Goal: Information Seeking & Learning: Learn about a topic

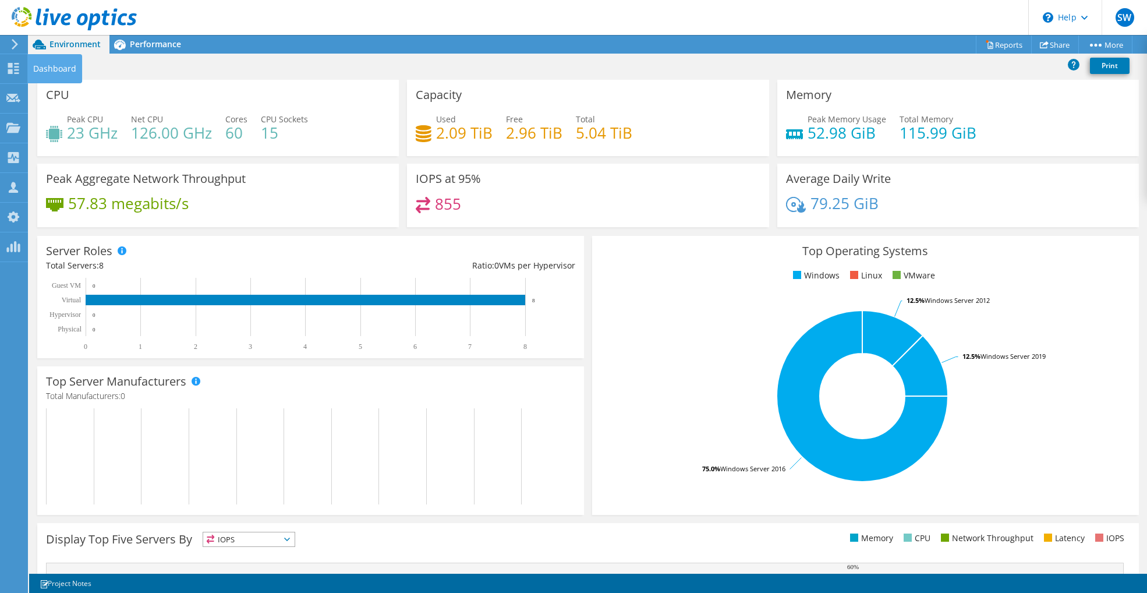
click at [18, 65] on use at bounding box center [13, 68] width 11 height 11
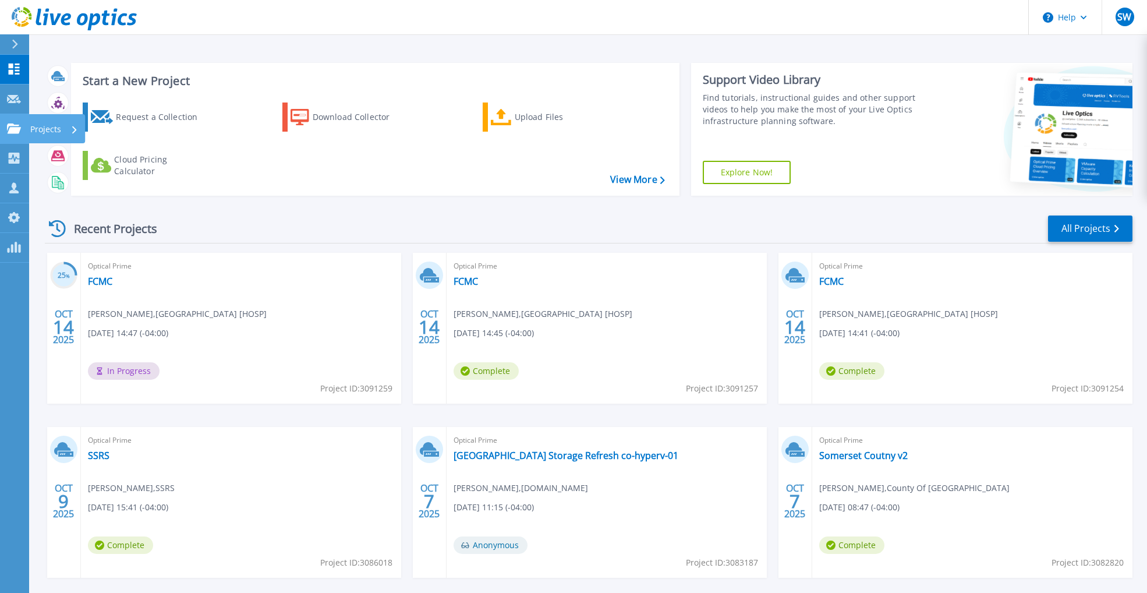
click at [20, 128] on icon at bounding box center [14, 128] width 14 height 10
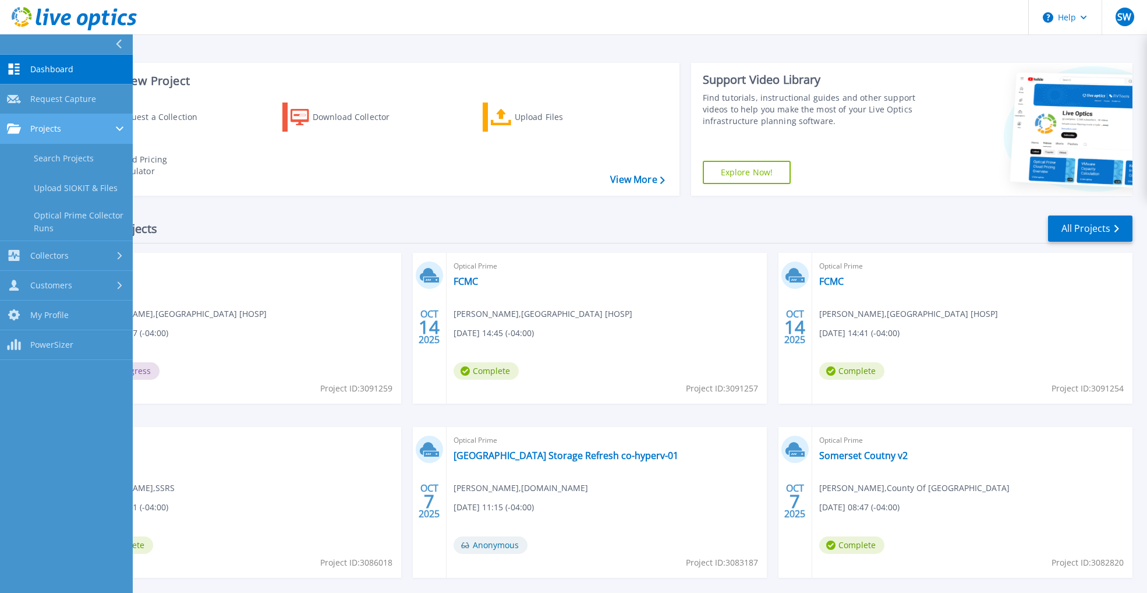
click at [20, 128] on icon at bounding box center [14, 128] width 14 height 10
click at [38, 118] on link "Projects Projects" at bounding box center [66, 129] width 133 height 30
click at [50, 153] on link "Search Projects" at bounding box center [66, 159] width 133 height 30
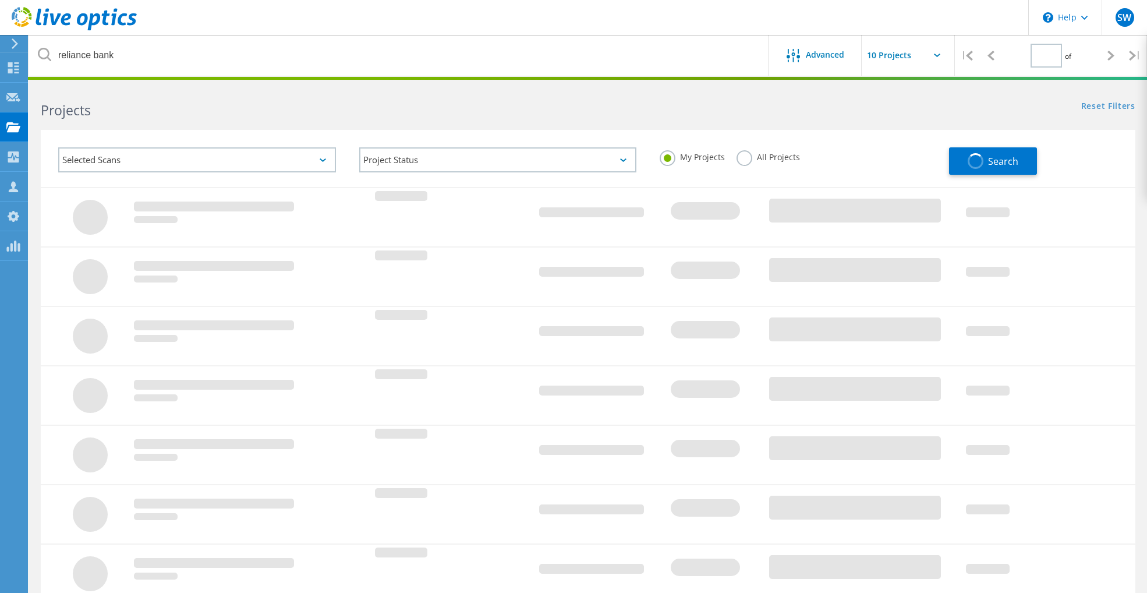
type input "1"
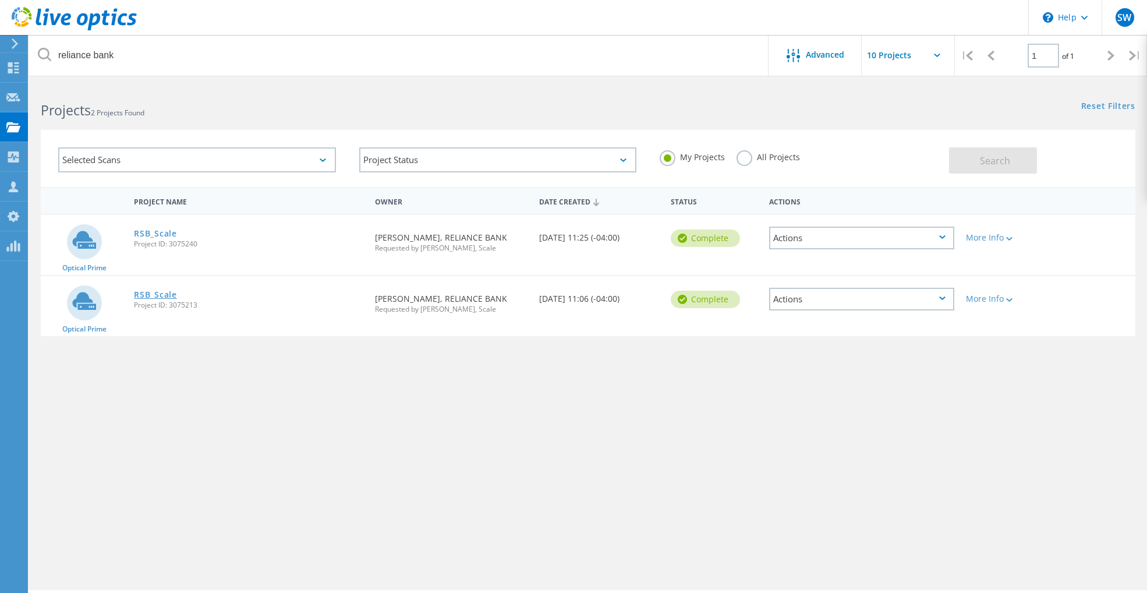
click at [167, 299] on link "RSB_Scale" at bounding box center [155, 295] width 43 height 8
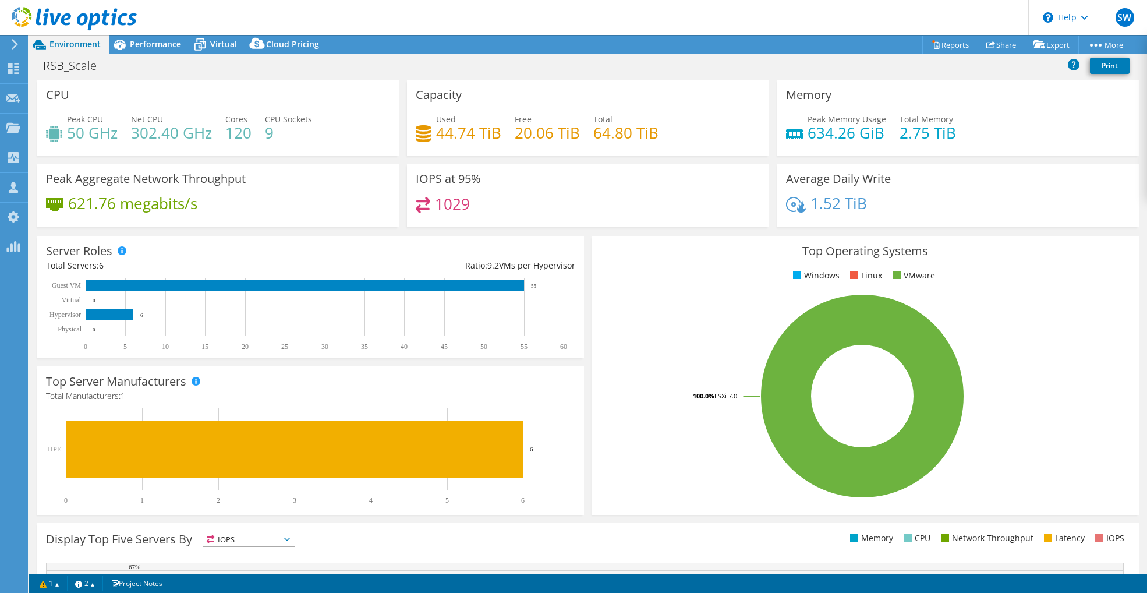
select select "USD"
click at [154, 41] on span "Performance" at bounding box center [155, 43] width 51 height 11
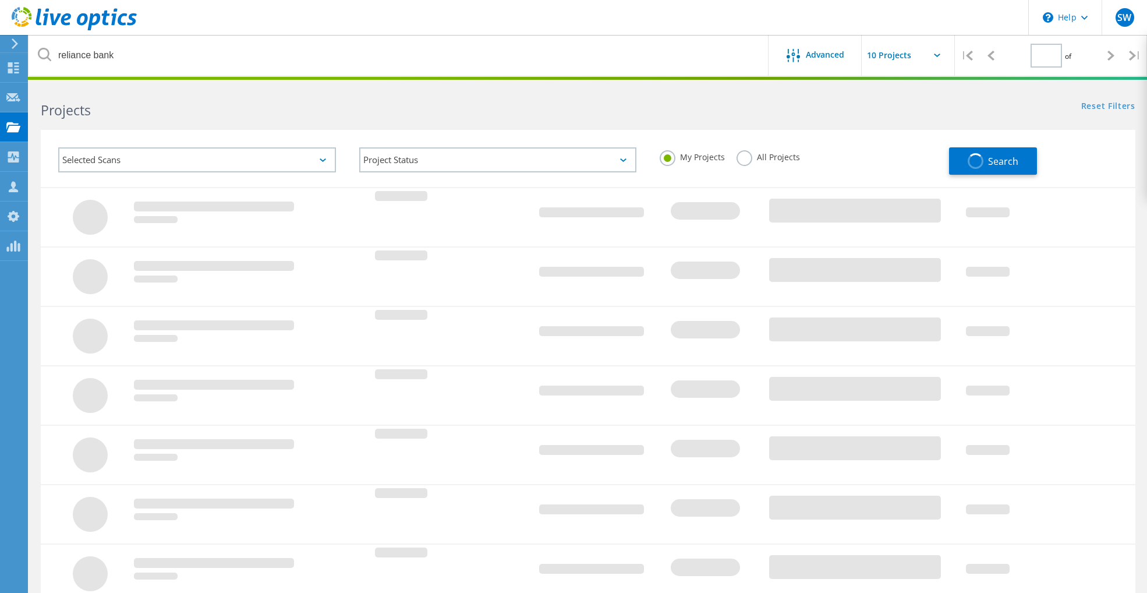
type input "1"
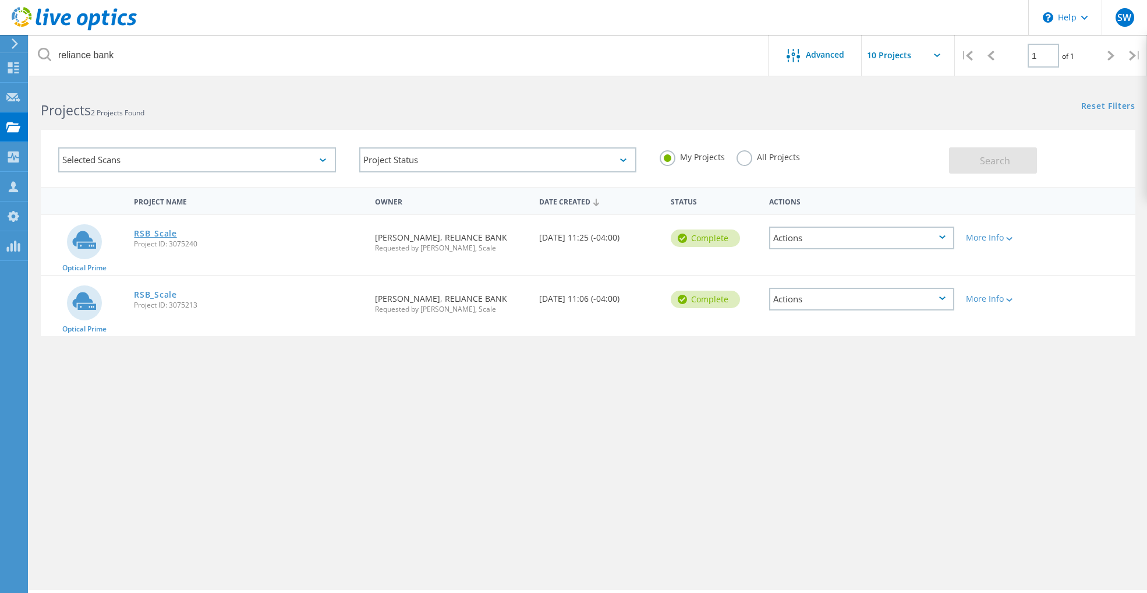
click at [142, 238] on link "RSB_Scale" at bounding box center [155, 233] width 43 height 8
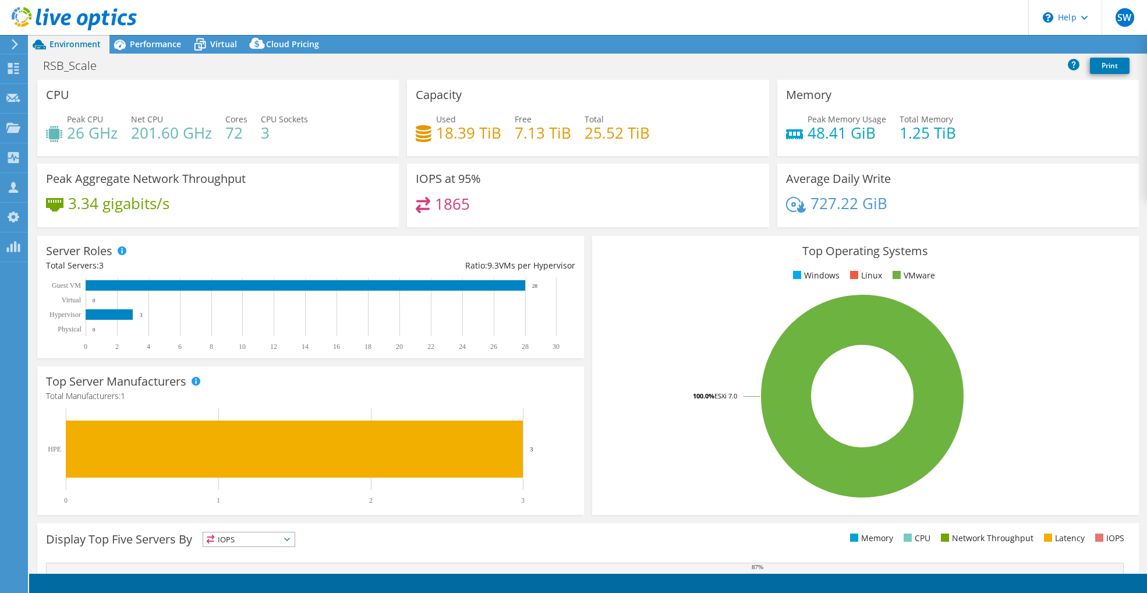
select select "USD"
click at [176, 44] on span "Performance" at bounding box center [155, 43] width 51 height 11
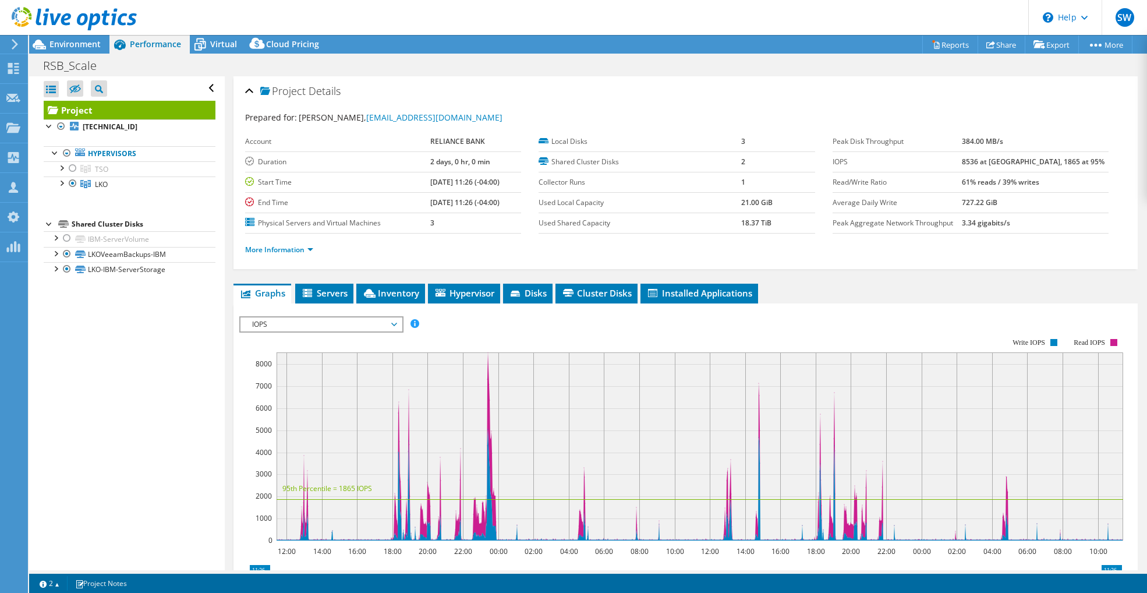
click at [219, 48] on span "Virtual" at bounding box center [223, 43] width 27 height 11
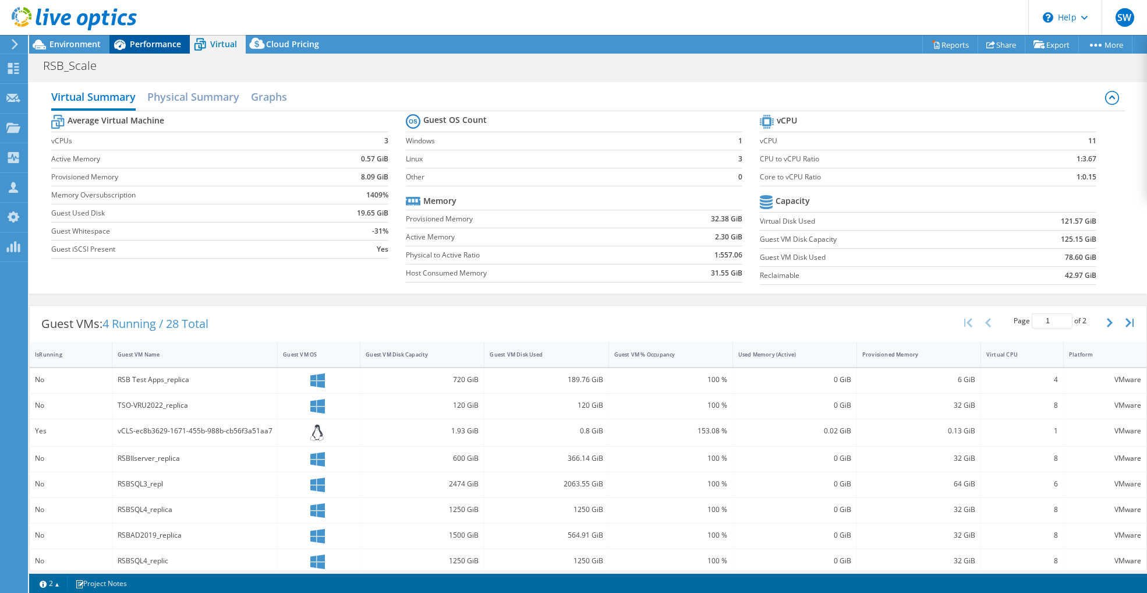
click at [163, 50] on div "Performance" at bounding box center [149, 44] width 80 height 19
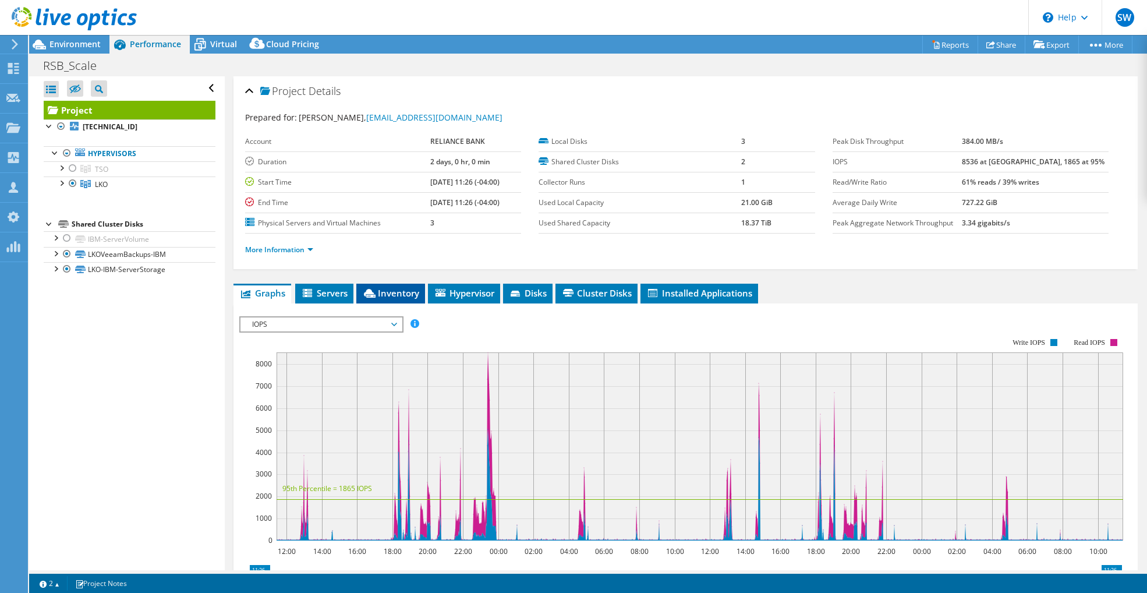
click at [404, 289] on span "Inventory" at bounding box center [390, 293] width 57 height 12
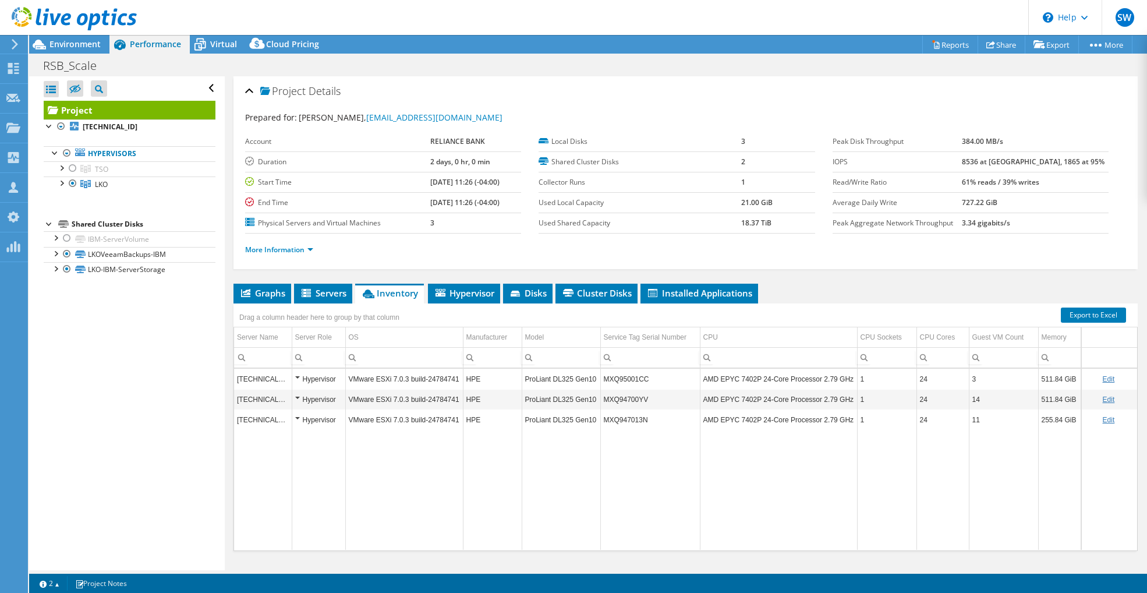
click at [298, 376] on div "Hypervisor" at bounding box center [318, 379] width 47 height 14
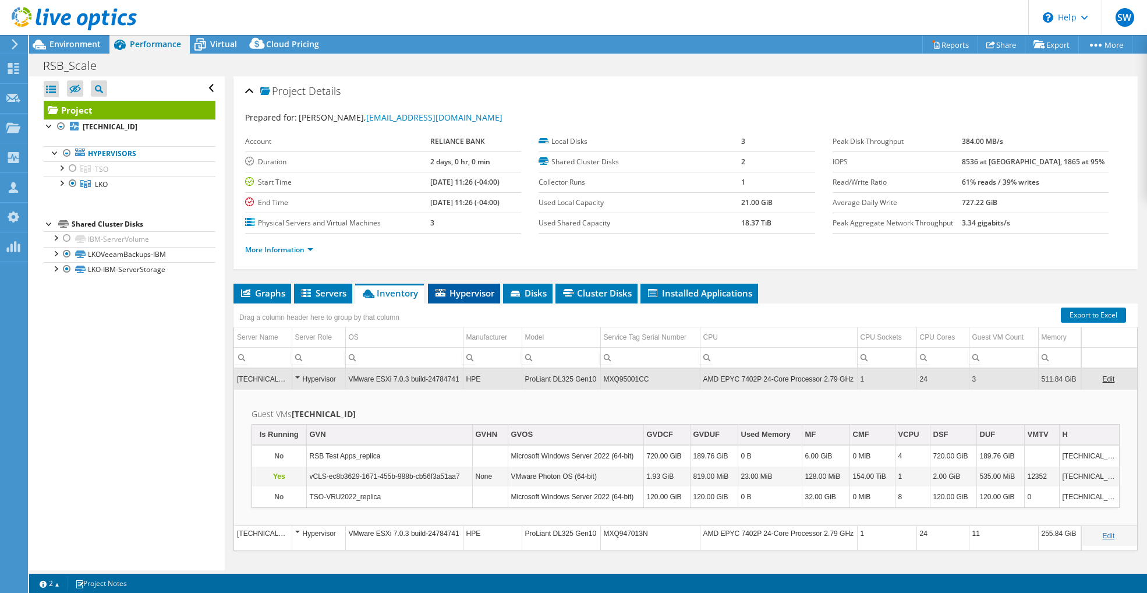
click at [444, 292] on icon at bounding box center [441, 293] width 10 height 8
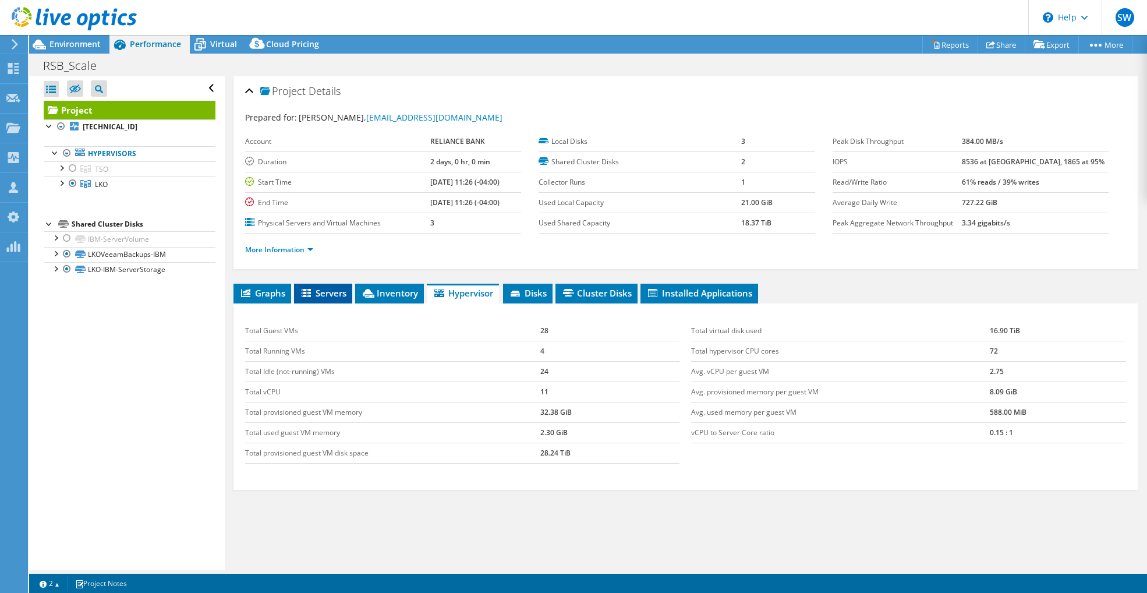
click at [320, 297] on span "Servers" at bounding box center [323, 293] width 47 height 12
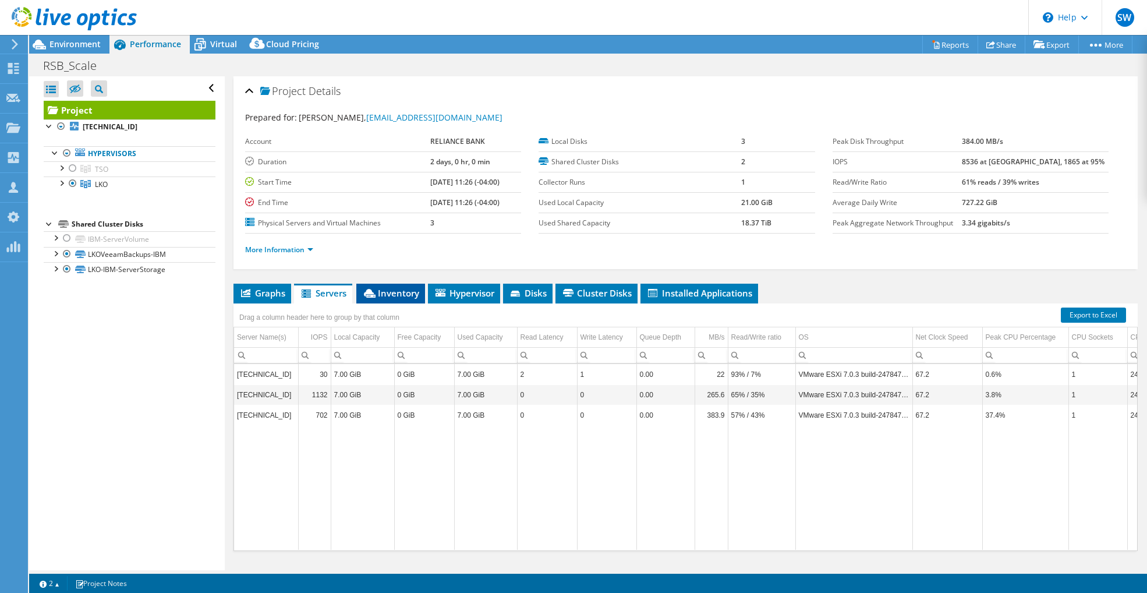
click at [398, 289] on span "Inventory" at bounding box center [390, 293] width 57 height 12
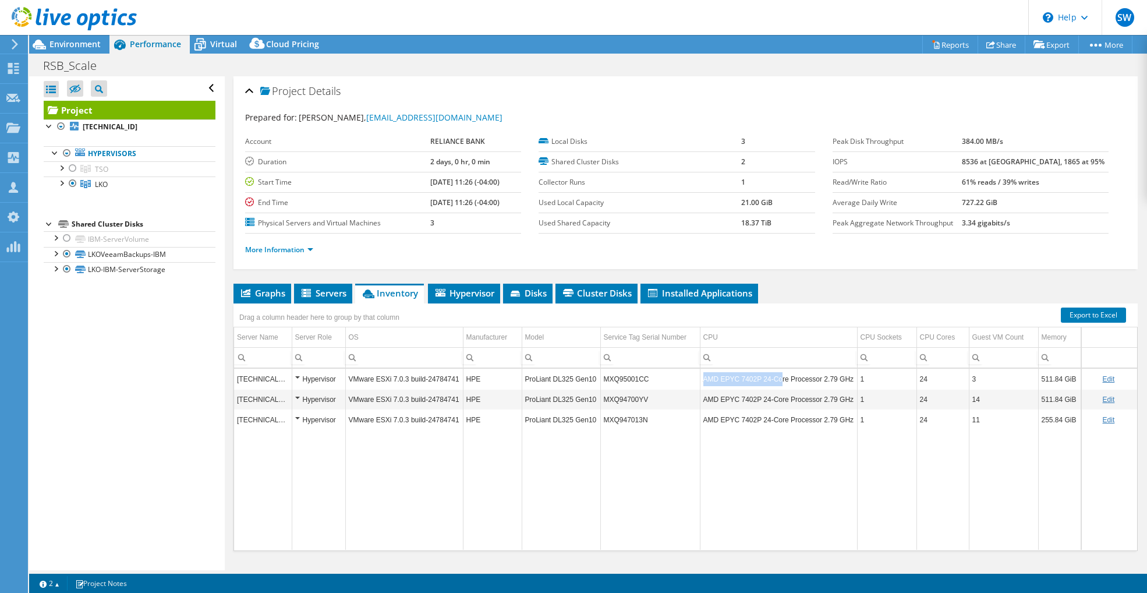
drag, startPoint x: 782, startPoint y: 376, endPoint x: 693, endPoint y: 376, distance: 89.1
click at [693, 376] on tr "[TECHNICAL_ID] Hypervisor VMware ESXi 7.0.3 build-24784741 HPE ProLiant DL325 G…" at bounding box center [685, 379] width 903 height 20
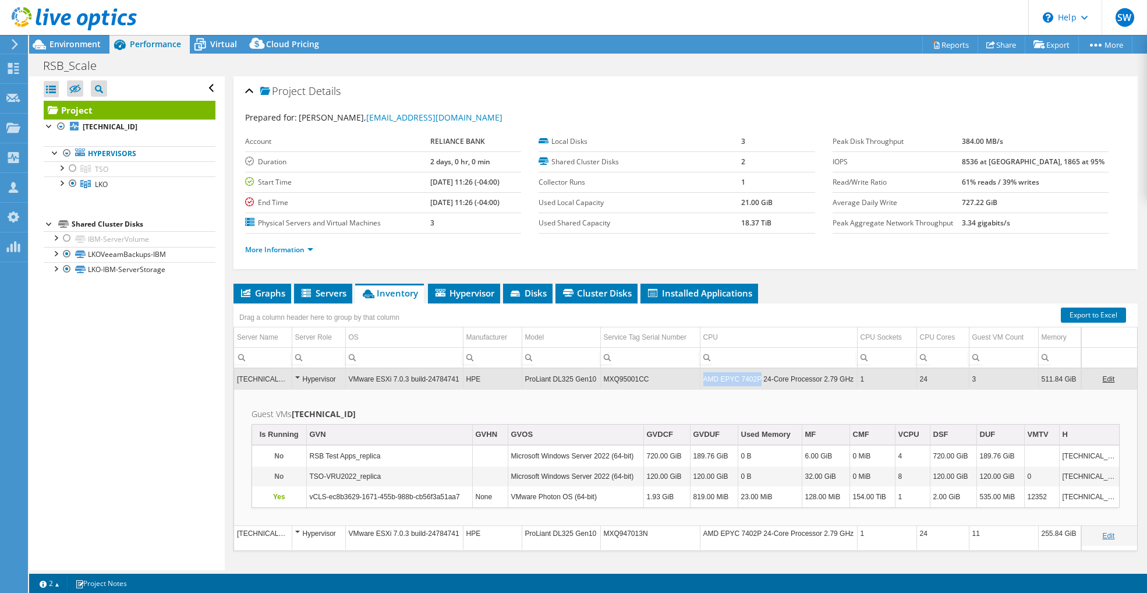
drag, startPoint x: 762, startPoint y: 379, endPoint x: 703, endPoint y: 379, distance: 58.8
click at [703, 379] on td "AMD EPYC 7402P 24-Core Processor 2.79 GHz" at bounding box center [778, 379] width 157 height 20
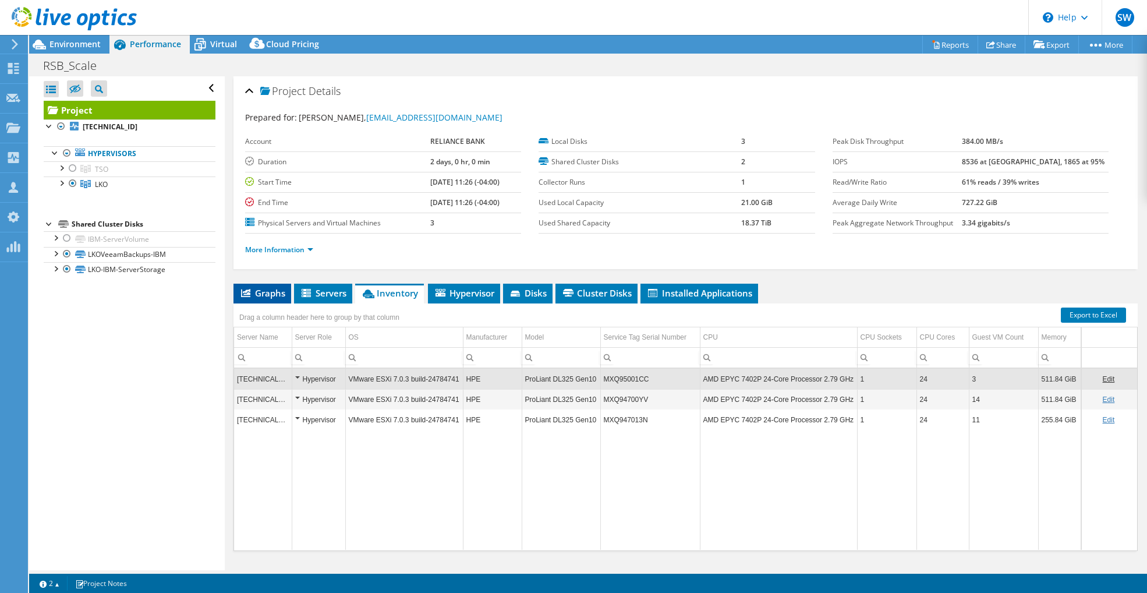
click at [253, 295] on span "Graphs" at bounding box center [262, 293] width 46 height 12
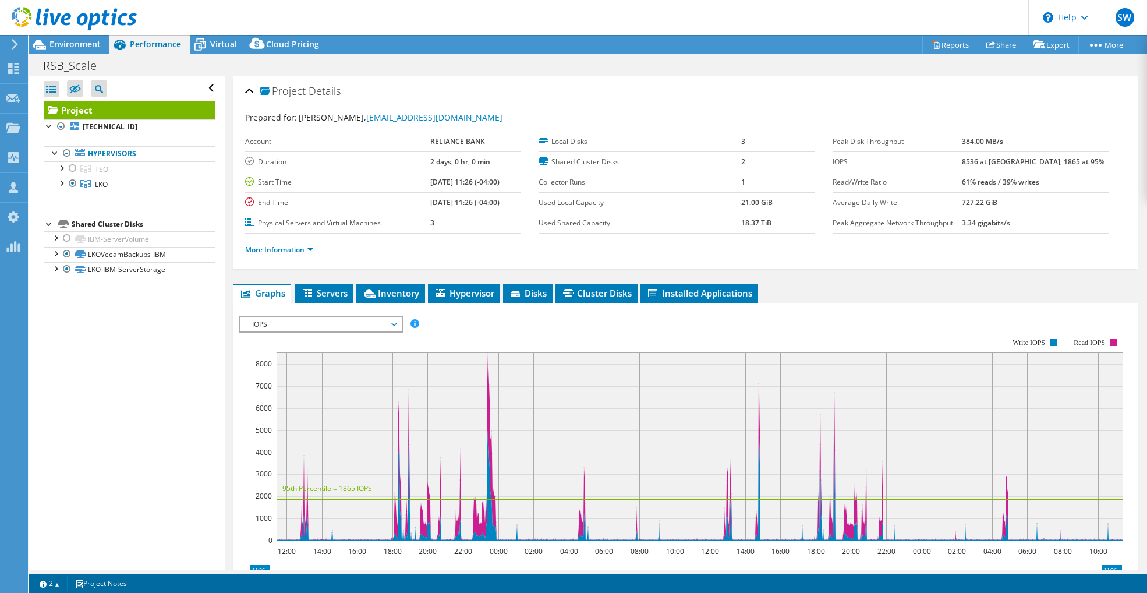
click at [272, 319] on span "IOPS" at bounding box center [321, 324] width 150 height 14
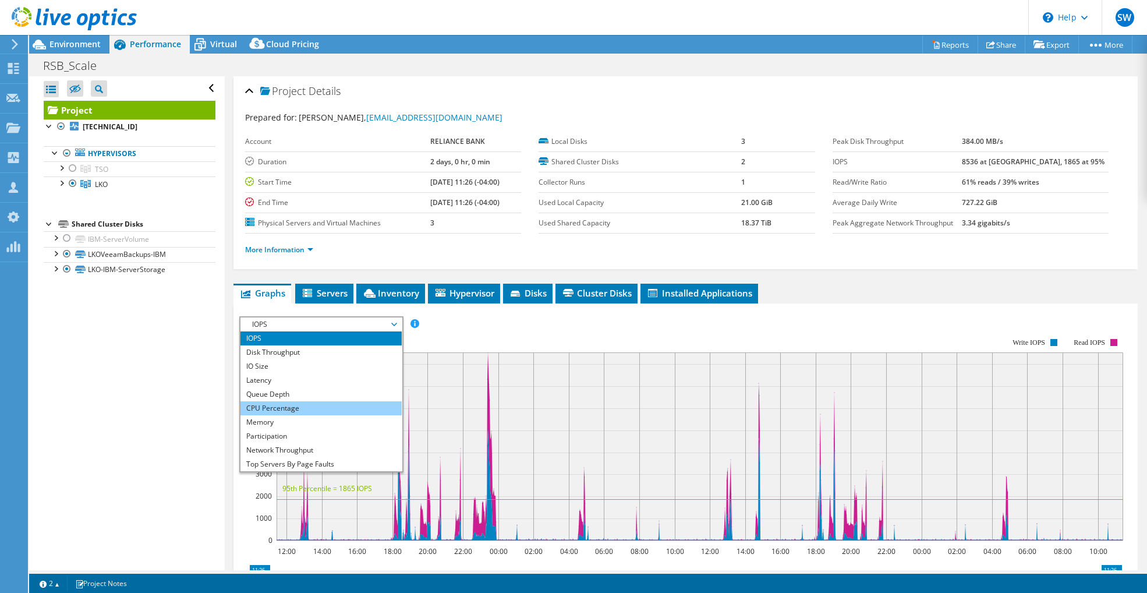
click at [271, 402] on li "CPU Percentage" at bounding box center [321, 408] width 161 height 14
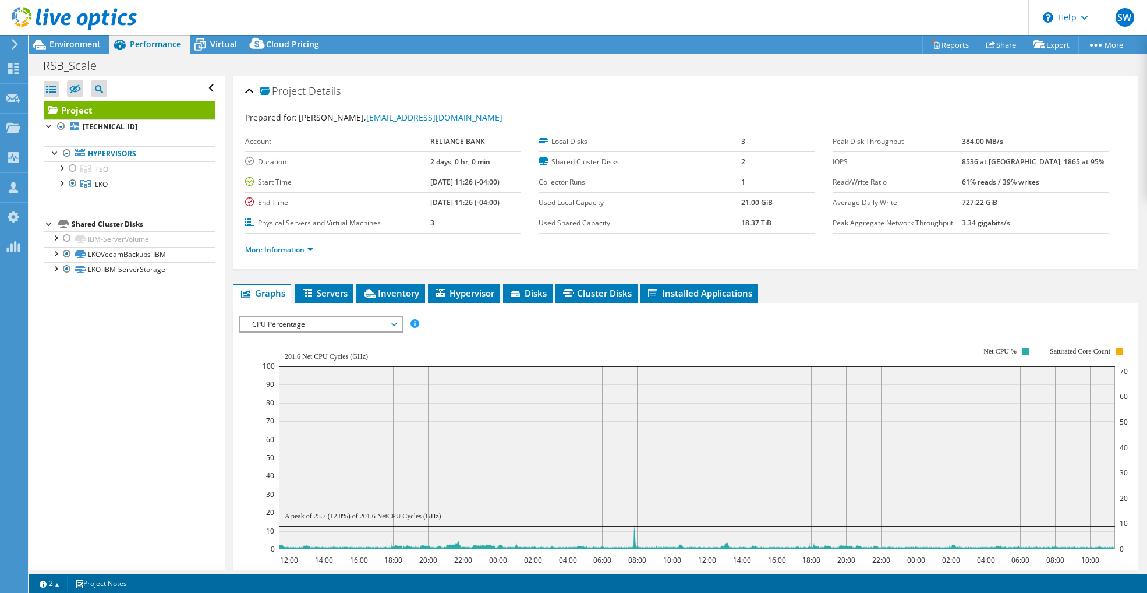
click at [557, 317] on div "IOPS Disk Throughput IO Size Latency Queue Depth CPU Percentage Memory Page Fau…" at bounding box center [685, 519] width 893 height 406
click at [299, 330] on div "IOPS Disk Throughput IO Size Latency Queue Depth CPU Percentage Memory Page Fau…" at bounding box center [685, 519] width 893 height 406
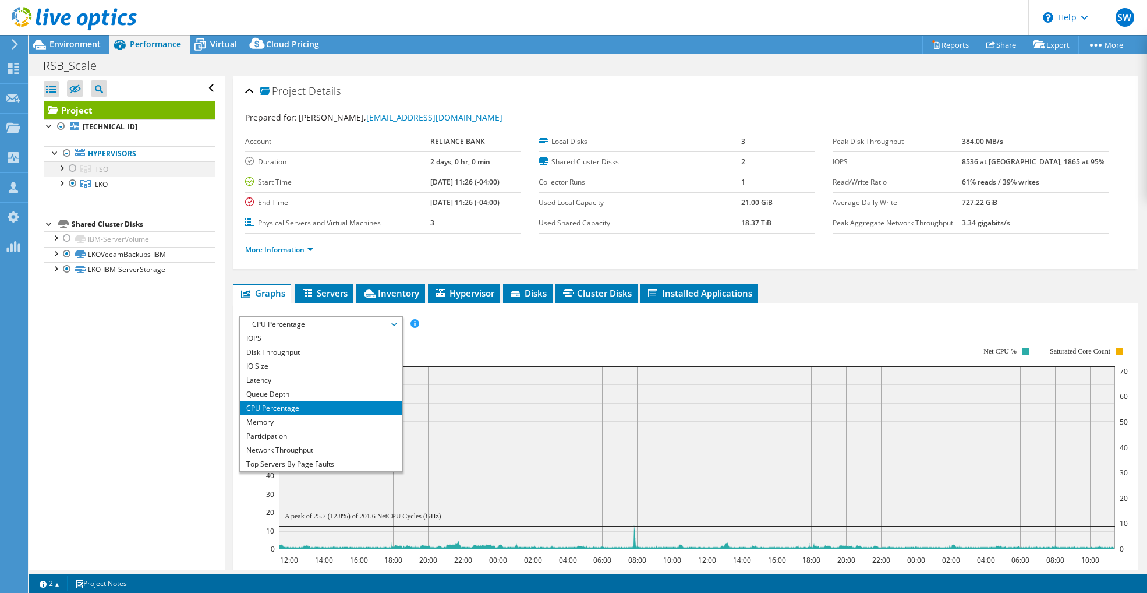
click at [76, 168] on div at bounding box center [73, 168] width 12 height 14
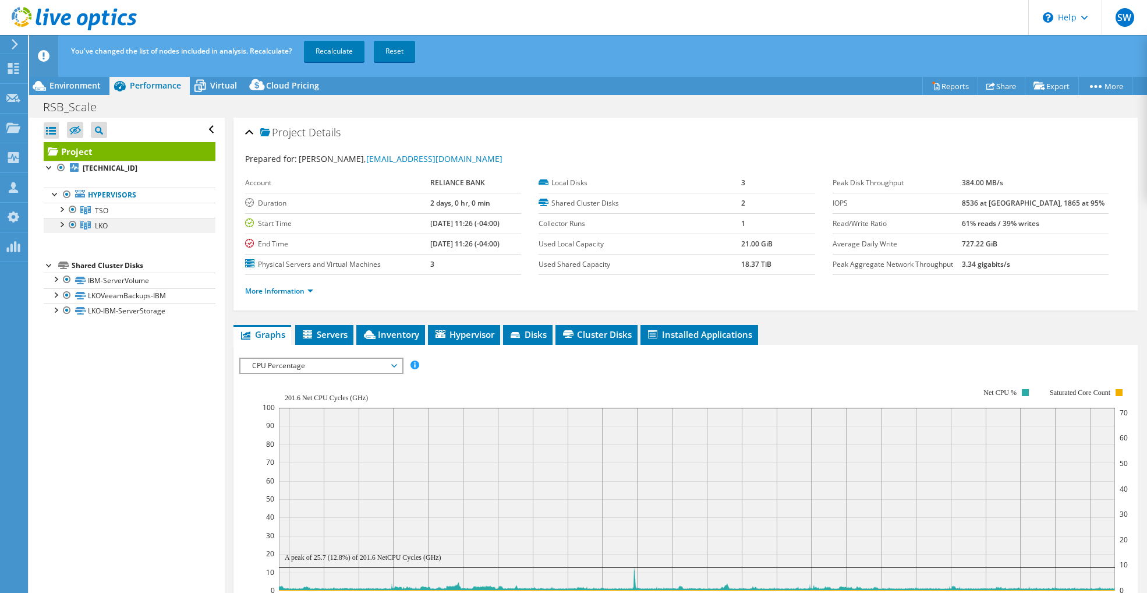
click at [74, 224] on div at bounding box center [73, 225] width 12 height 14
click at [333, 52] on link "Recalculate" at bounding box center [334, 51] width 61 height 21
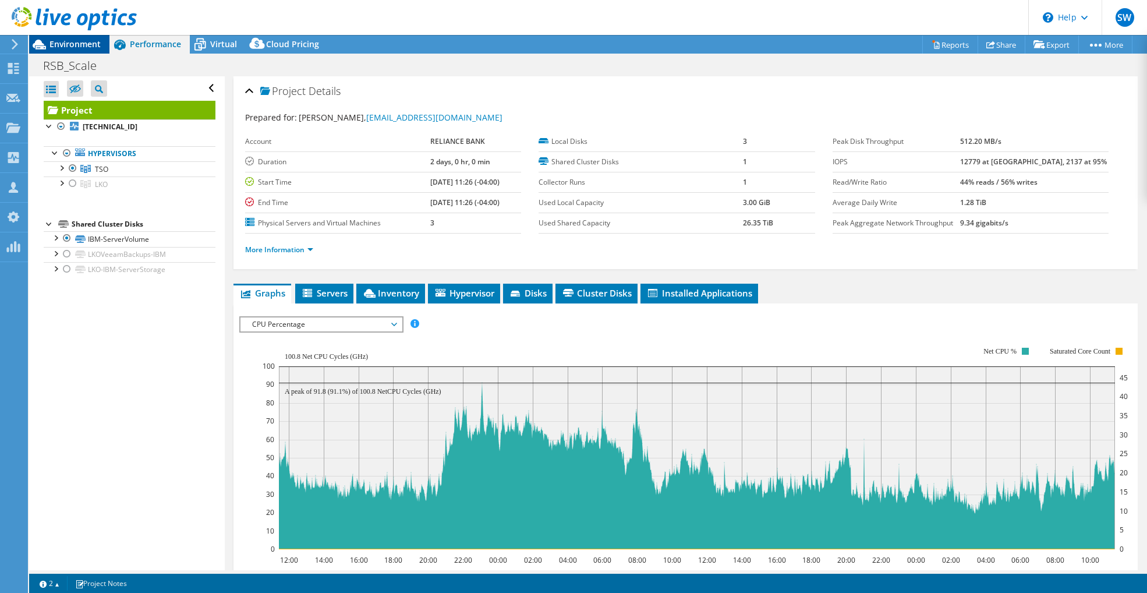
click at [87, 47] on span "Environment" at bounding box center [75, 43] width 51 height 11
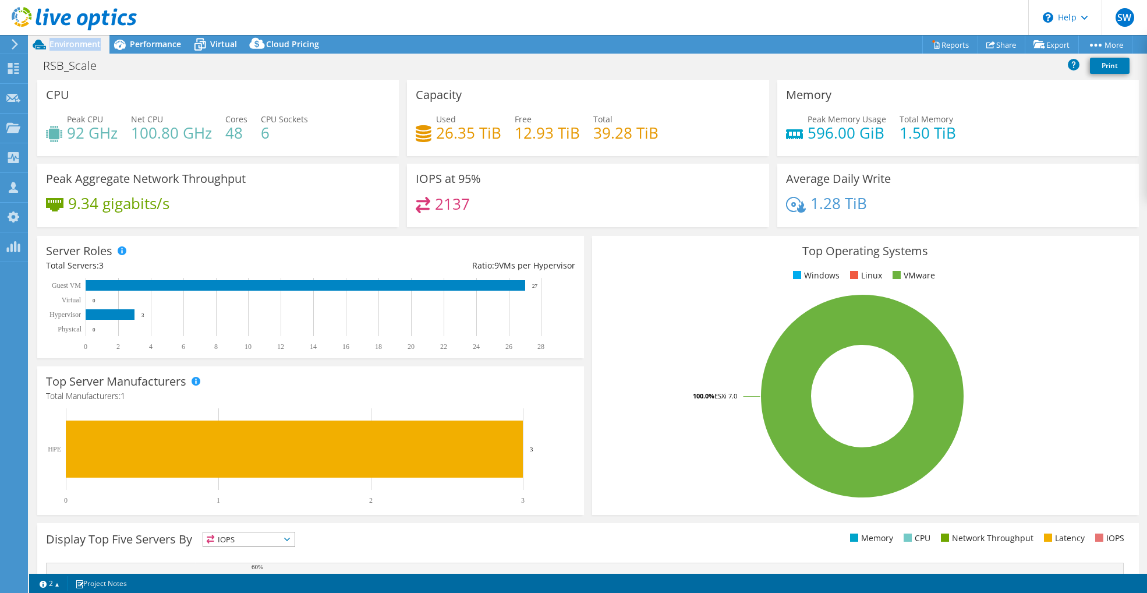
click at [87, 47] on span "Environment" at bounding box center [75, 43] width 51 height 11
click at [140, 48] on span "Performance" at bounding box center [155, 43] width 51 height 11
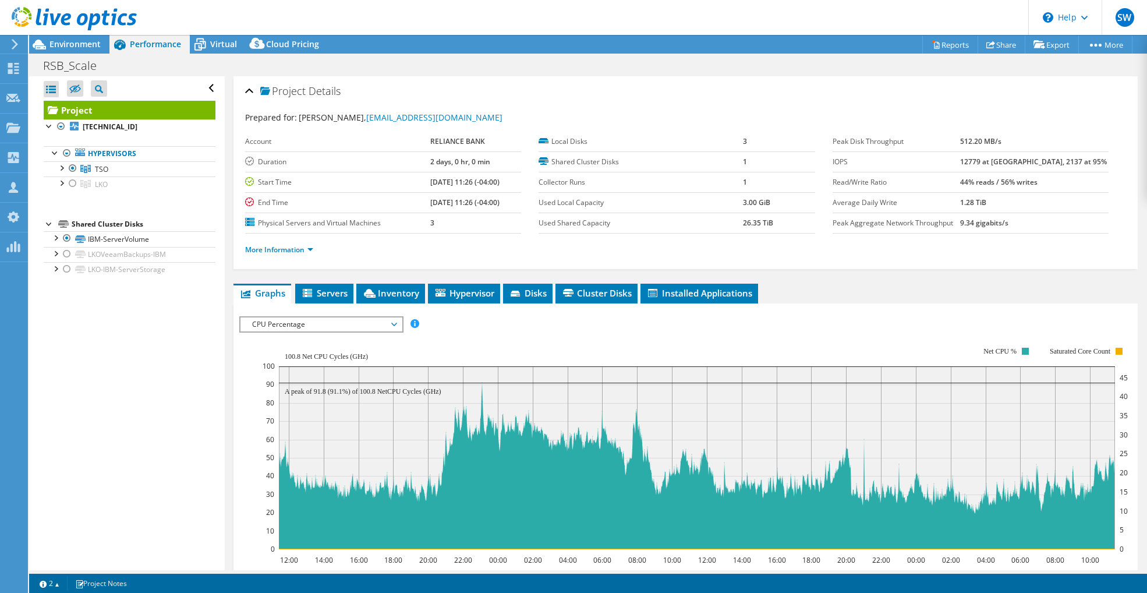
click at [358, 327] on span "CPU Percentage" at bounding box center [321, 324] width 150 height 14
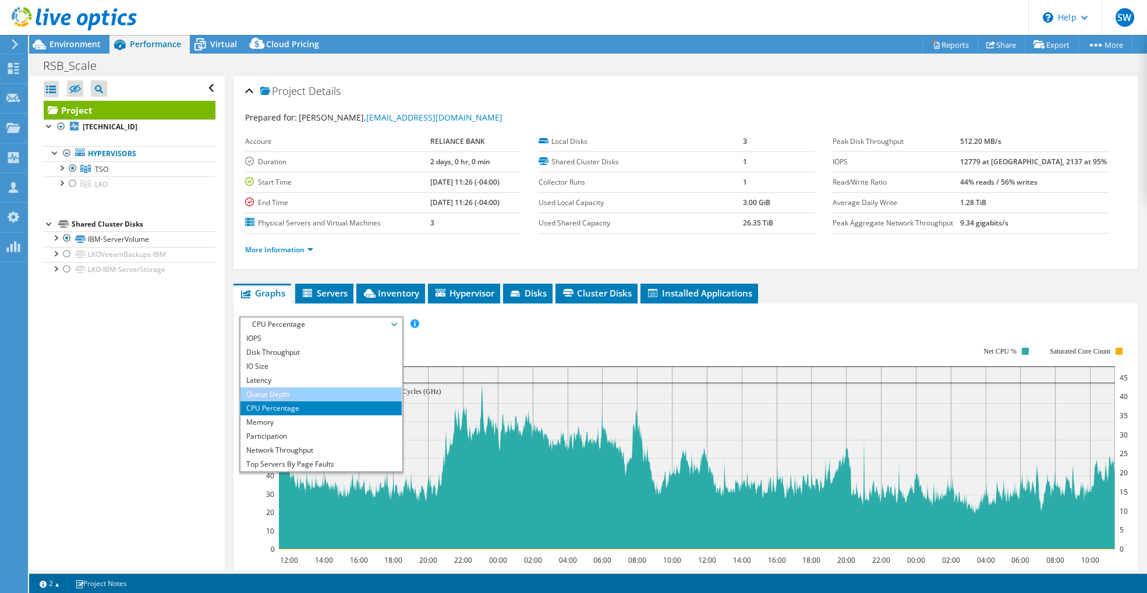
click at [305, 388] on ul "IOPS Disk Throughput IO Size Latency Queue Depth CPU Percentage Memory Page Fau…" at bounding box center [321, 401] width 161 height 140
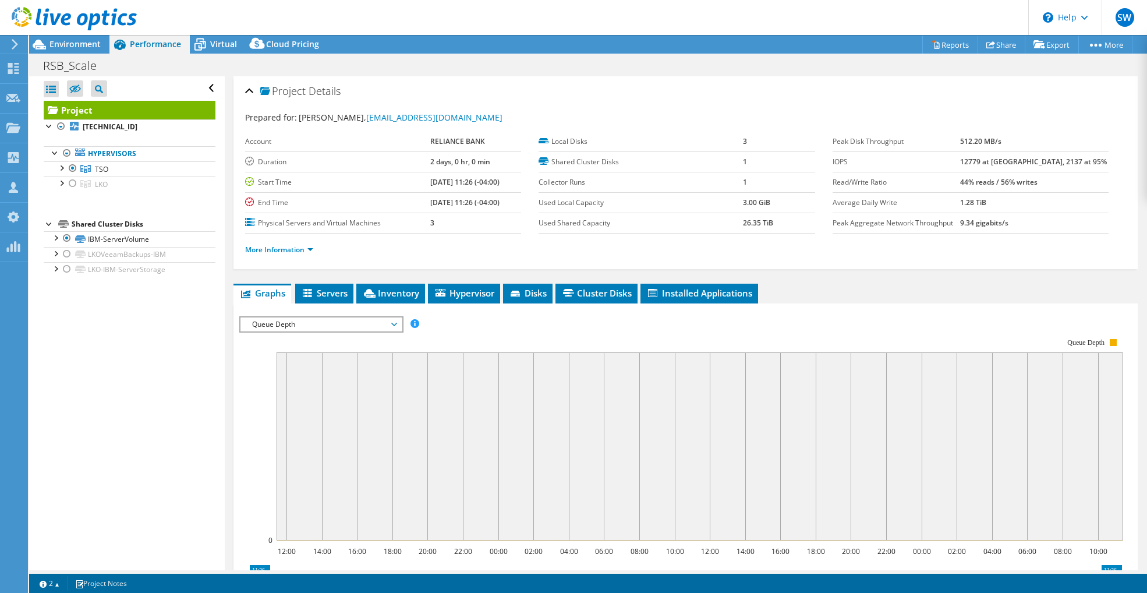
click at [334, 324] on span "Queue Depth" at bounding box center [321, 324] width 150 height 14
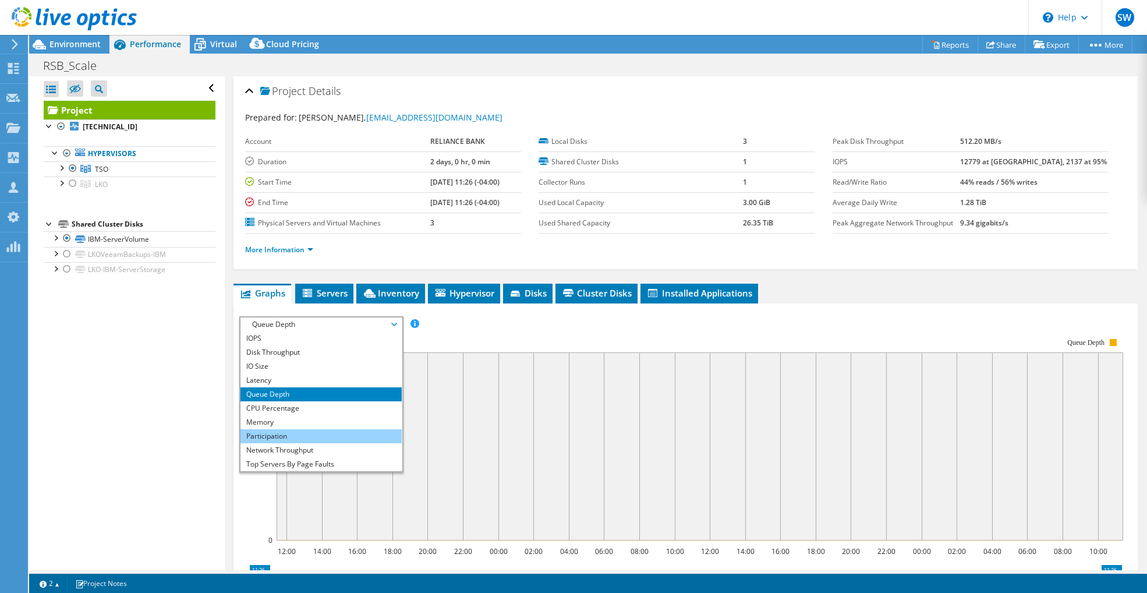
click at [303, 431] on li "Participation" at bounding box center [321, 436] width 161 height 14
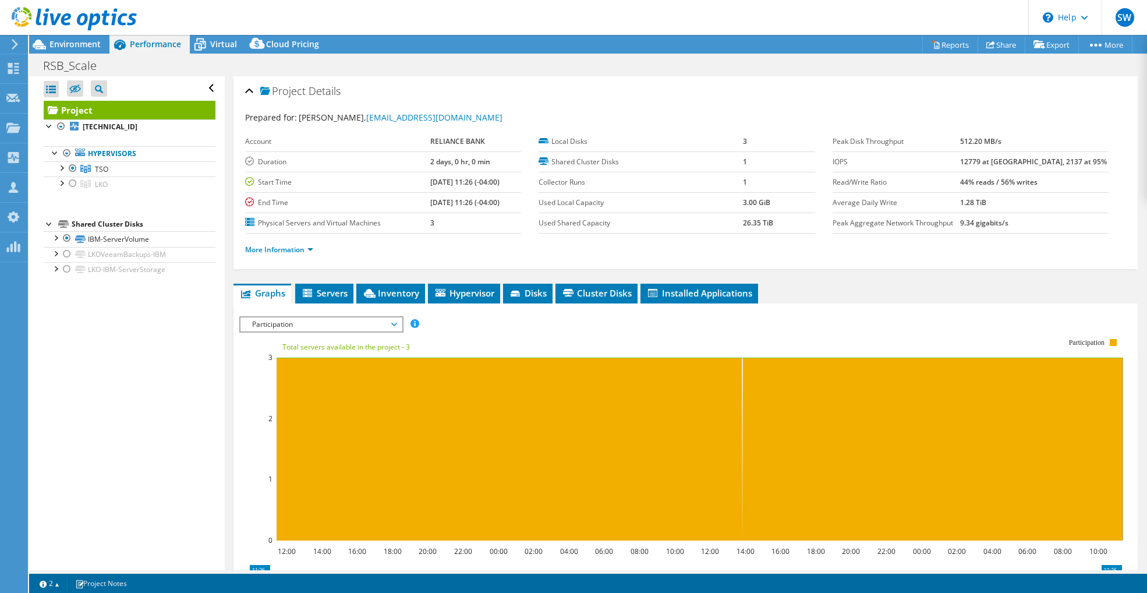
drag, startPoint x: 317, startPoint y: 323, endPoint x: 313, endPoint y: 347, distance: 24.1
click at [317, 322] on span "Participation" at bounding box center [321, 324] width 150 height 14
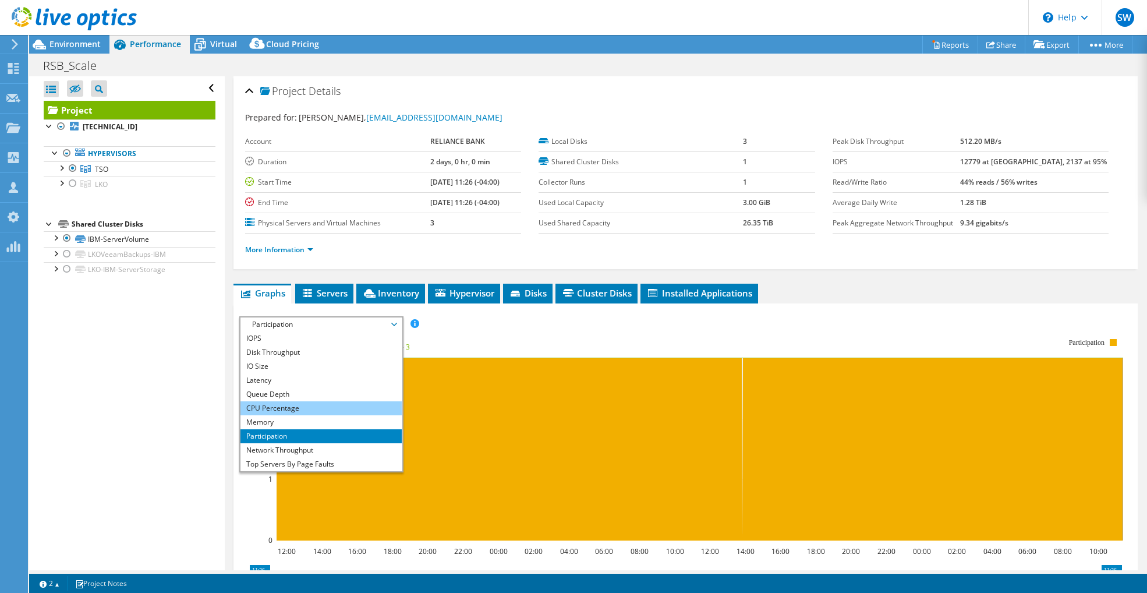
click at [294, 406] on li "CPU Percentage" at bounding box center [321, 408] width 161 height 14
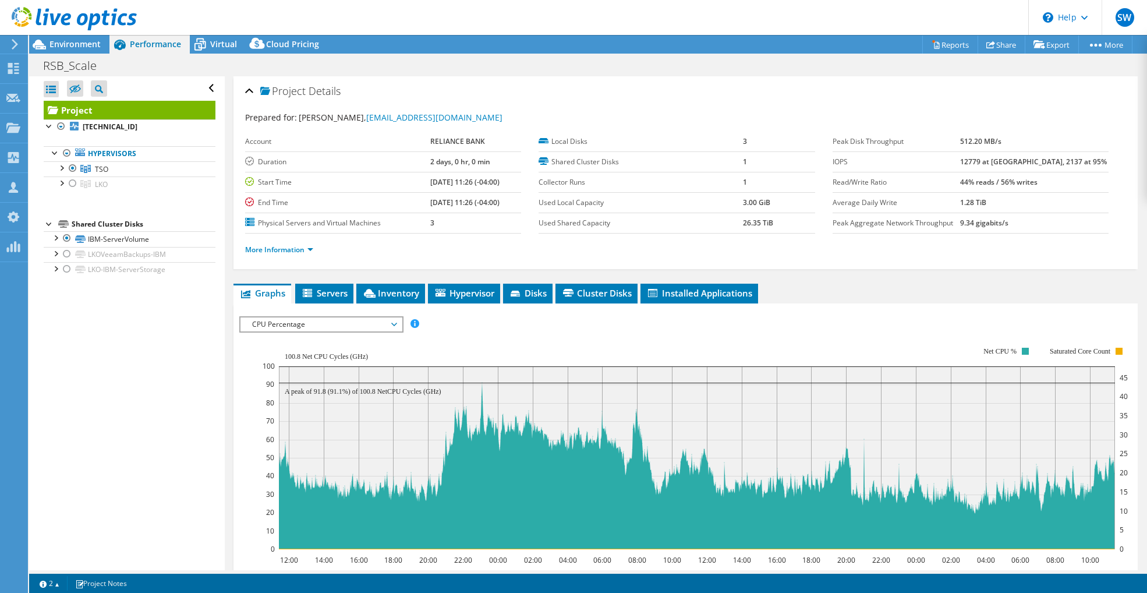
click at [347, 327] on span "CPU Percentage" at bounding box center [321, 324] width 150 height 14
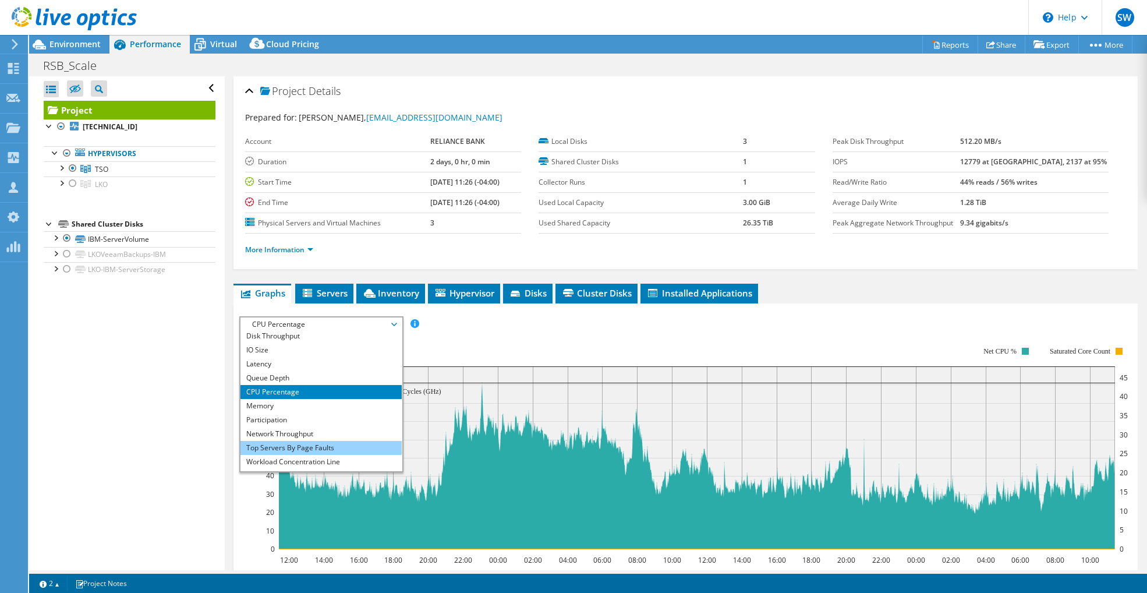
scroll to position [20, 0]
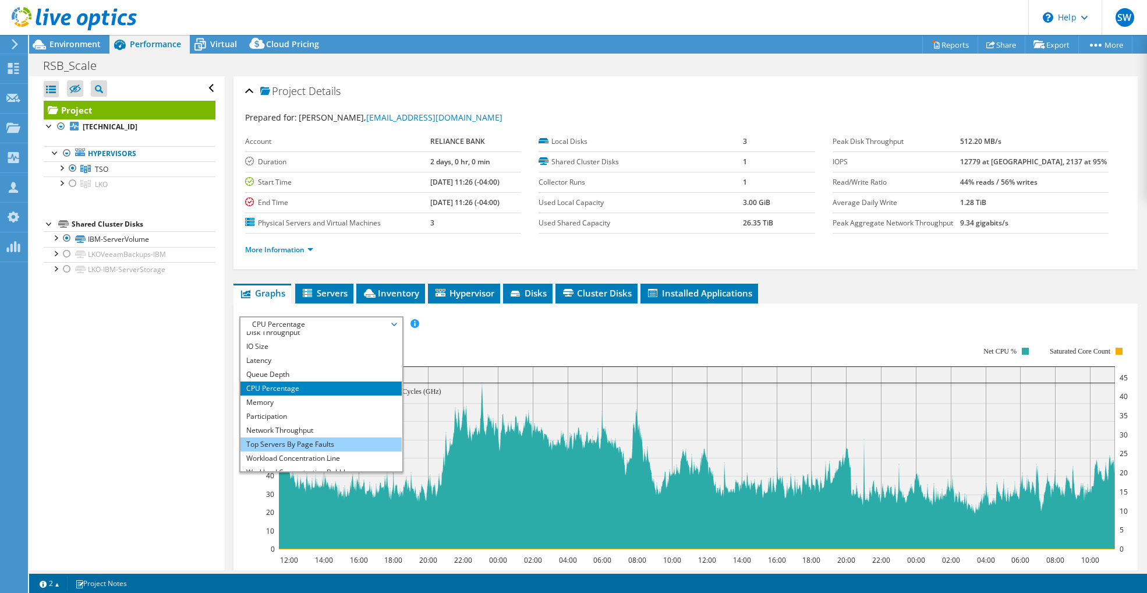
click at [309, 443] on li "Top Servers By Page Faults" at bounding box center [321, 444] width 161 height 14
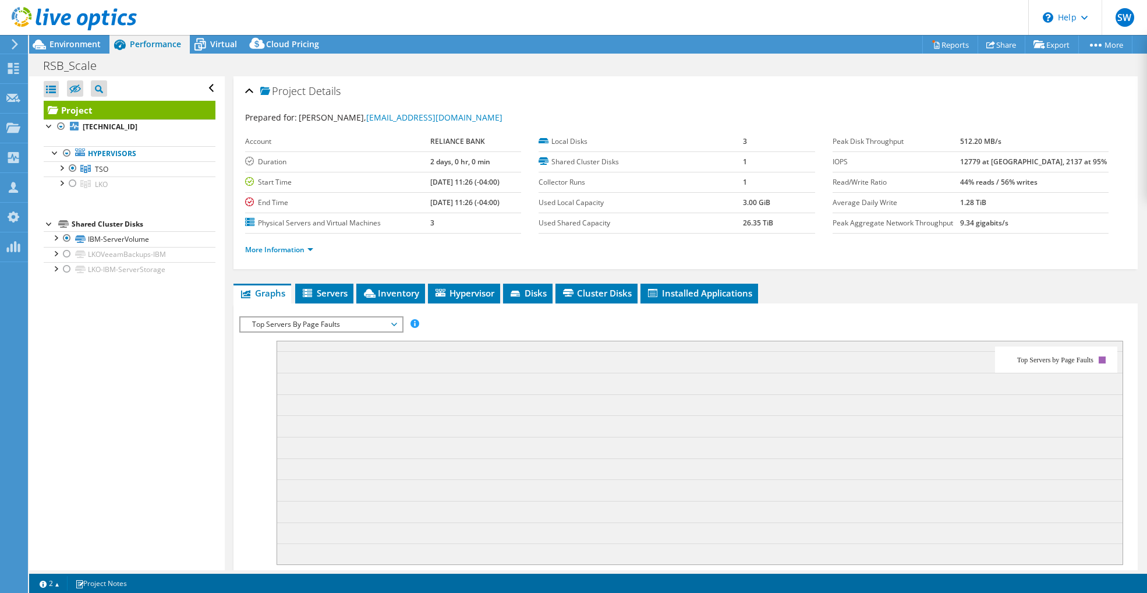
drag, startPoint x: 323, startPoint y: 320, endPoint x: 322, endPoint y: 335, distance: 15.7
click at [323, 320] on span "Top Servers By Page Faults" at bounding box center [321, 324] width 150 height 14
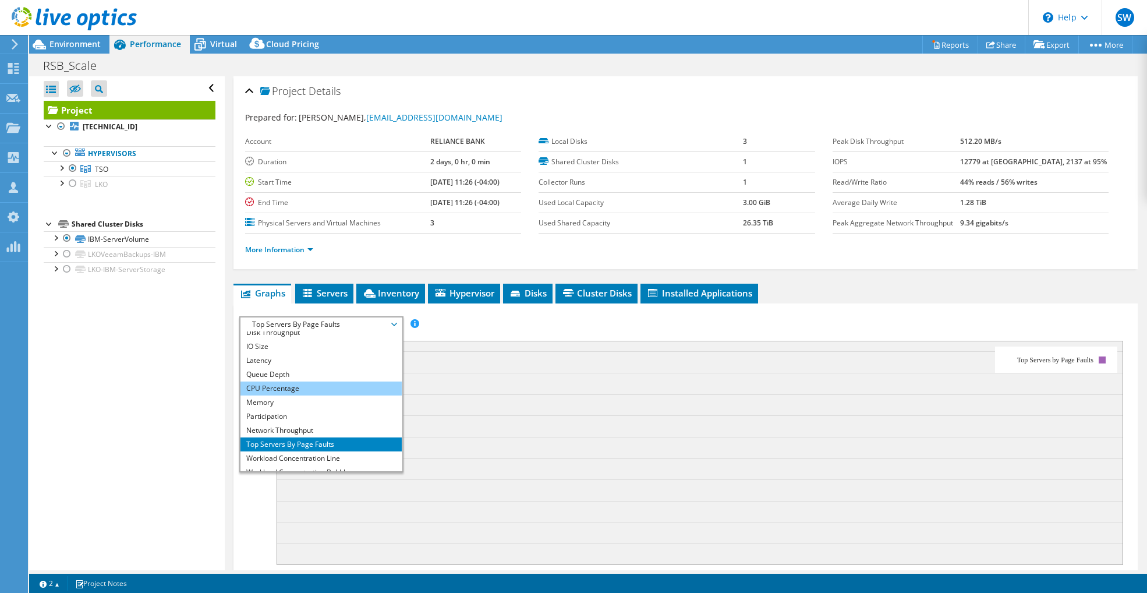
scroll to position [42, 0]
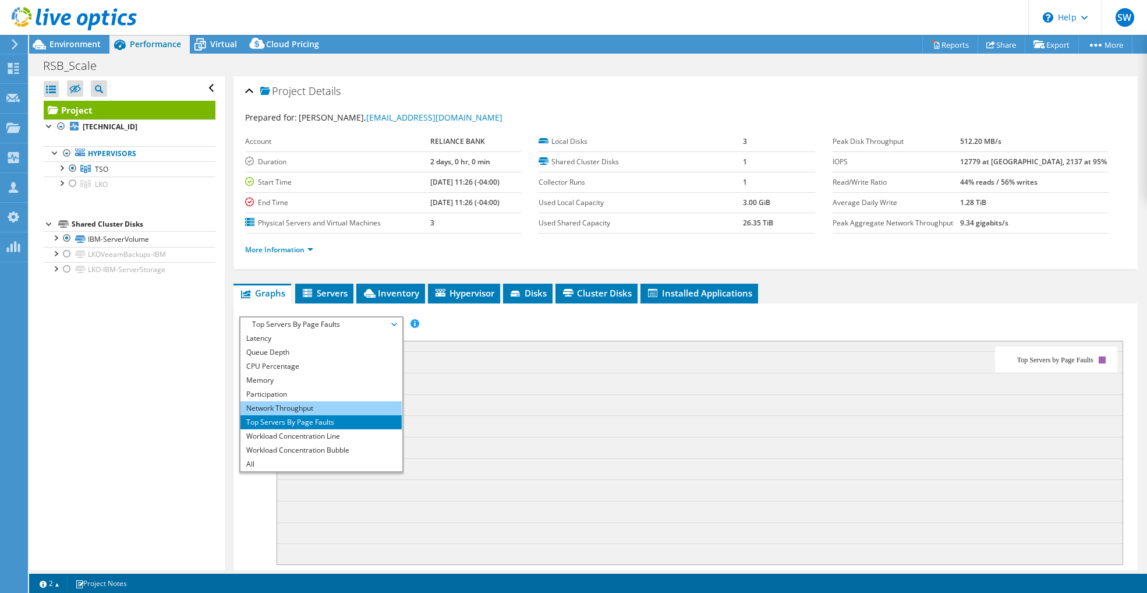
click at [316, 401] on li "Network Throughput" at bounding box center [321, 408] width 161 height 14
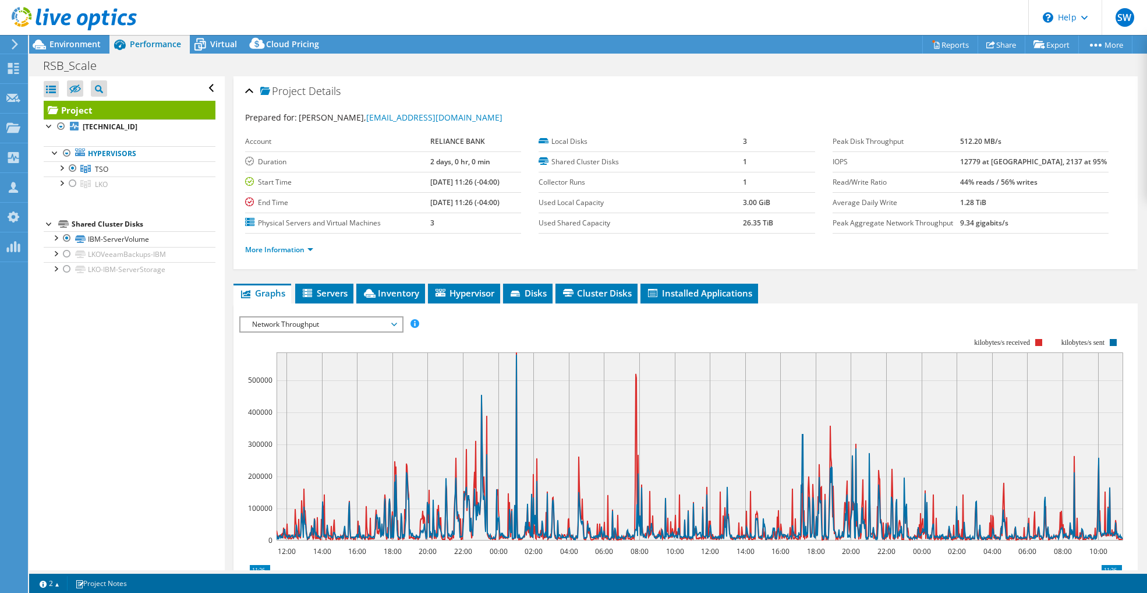
click at [323, 324] on span "Network Throughput" at bounding box center [321, 324] width 150 height 14
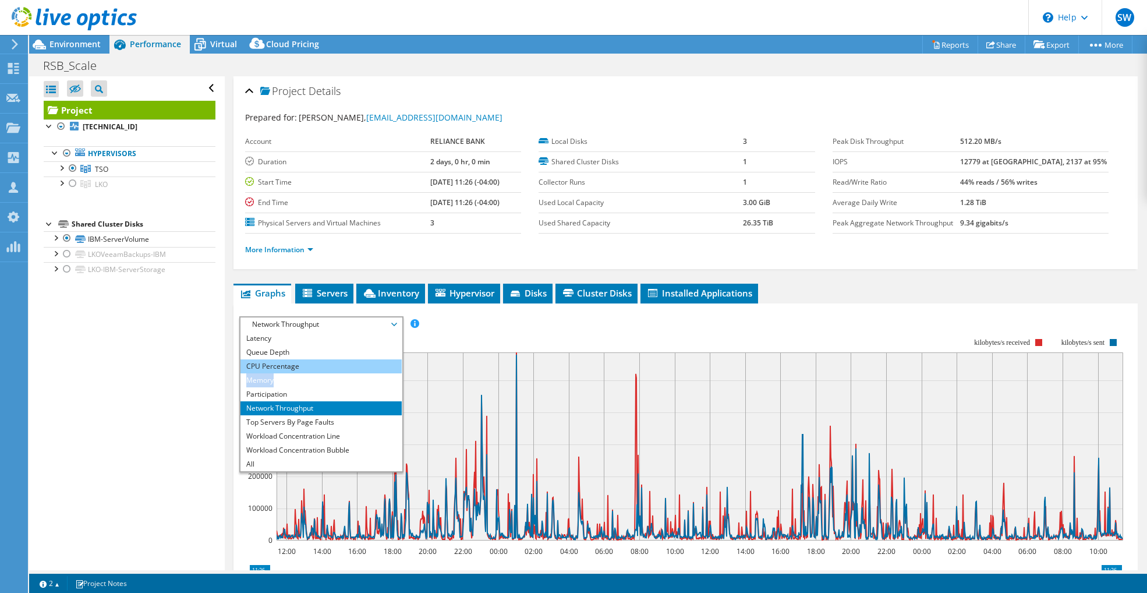
drag, startPoint x: 298, startPoint y: 384, endPoint x: 297, endPoint y: 366, distance: 18.1
click at [297, 366] on ul "IOPS Disk Throughput IO Size Latency Queue Depth CPU Percentage Memory Page Fau…" at bounding box center [321, 401] width 161 height 140
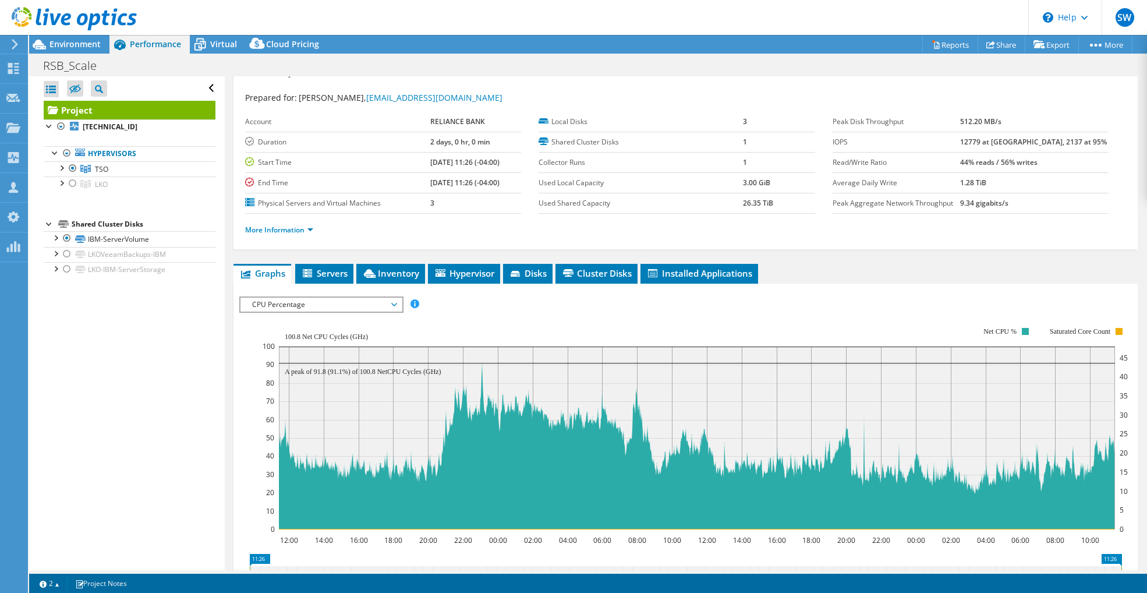
scroll to position [30, 0]
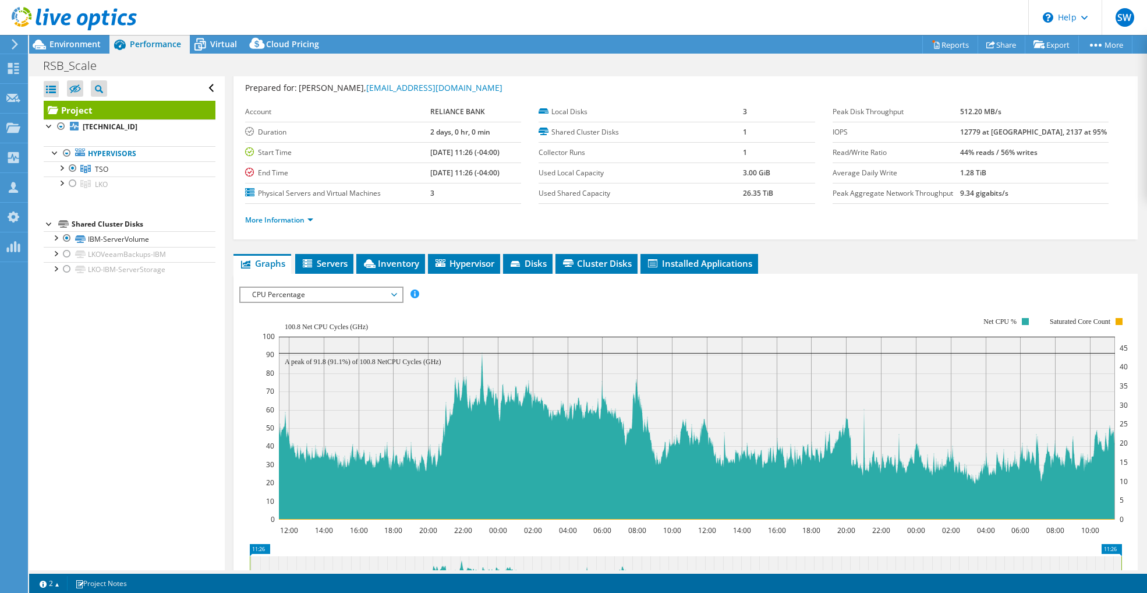
click at [87, 46] on span "Environment" at bounding box center [75, 43] width 51 height 11
